Goal: Check status: Check status

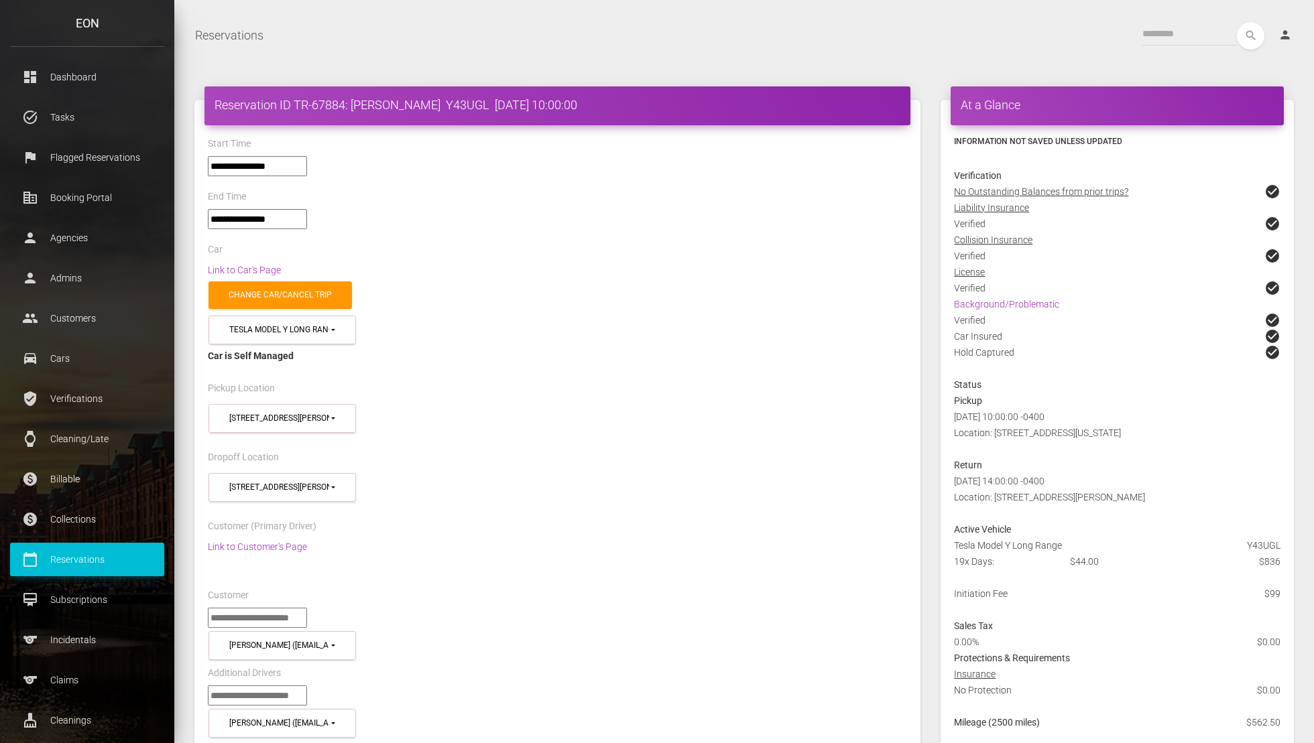
select select "*****"
select select
click at [398, 110] on h4 "Reservation ID TR-67306: [PERSON_NAME] EB48E51 [DATE] 15:00:00" at bounding box center [557, 105] width 686 height 17
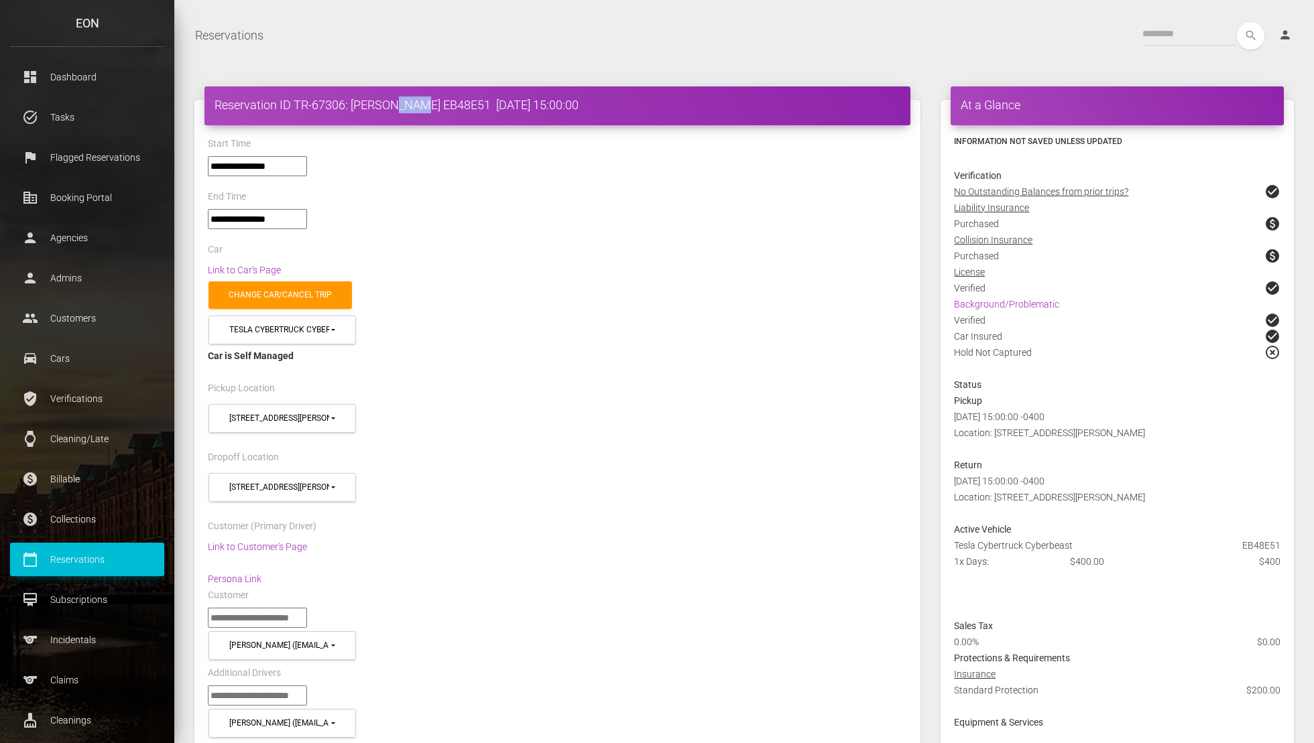
copy h4 "Clay"
